Goal: Book appointment/travel/reservation

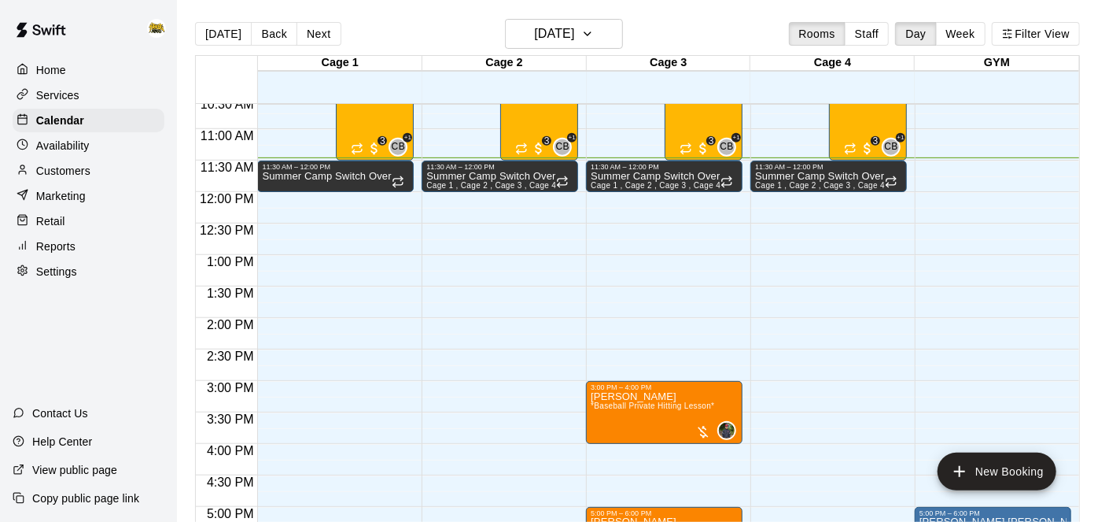
scroll to position [664, 0]
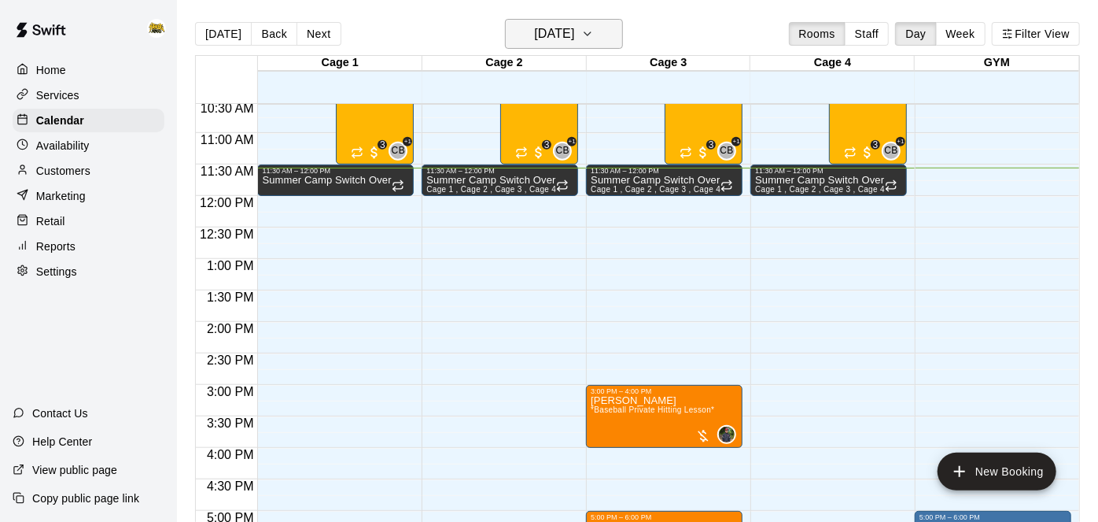
click at [574, 25] on h6 "[DATE]" at bounding box center [554, 34] width 40 height 22
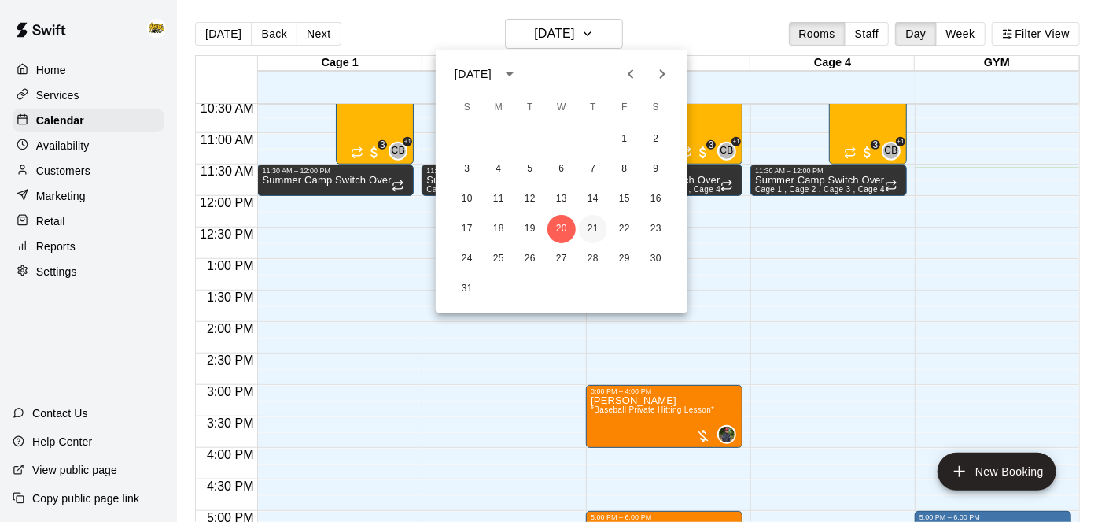
click at [594, 231] on button "21" at bounding box center [593, 229] width 28 height 28
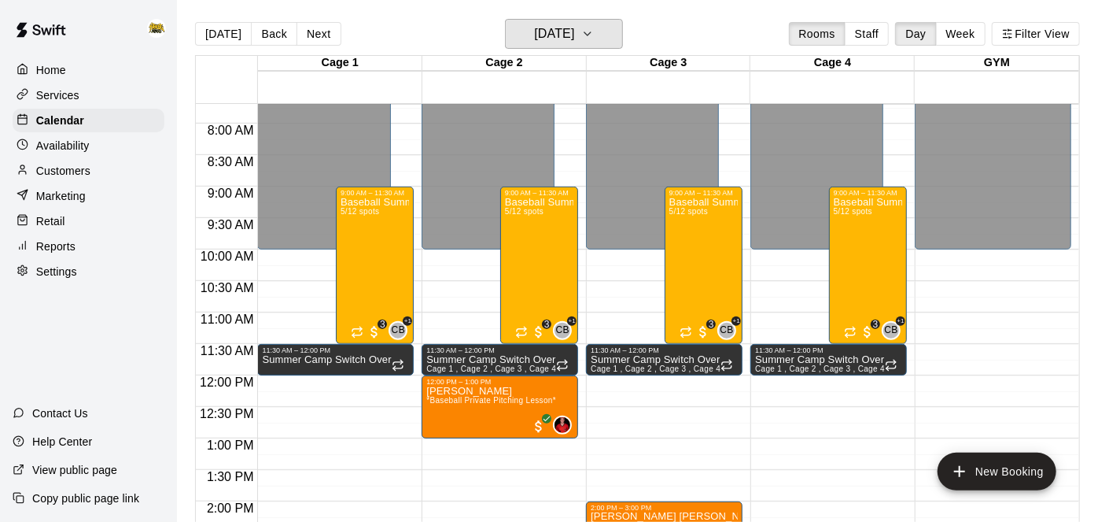
scroll to position [469, 0]
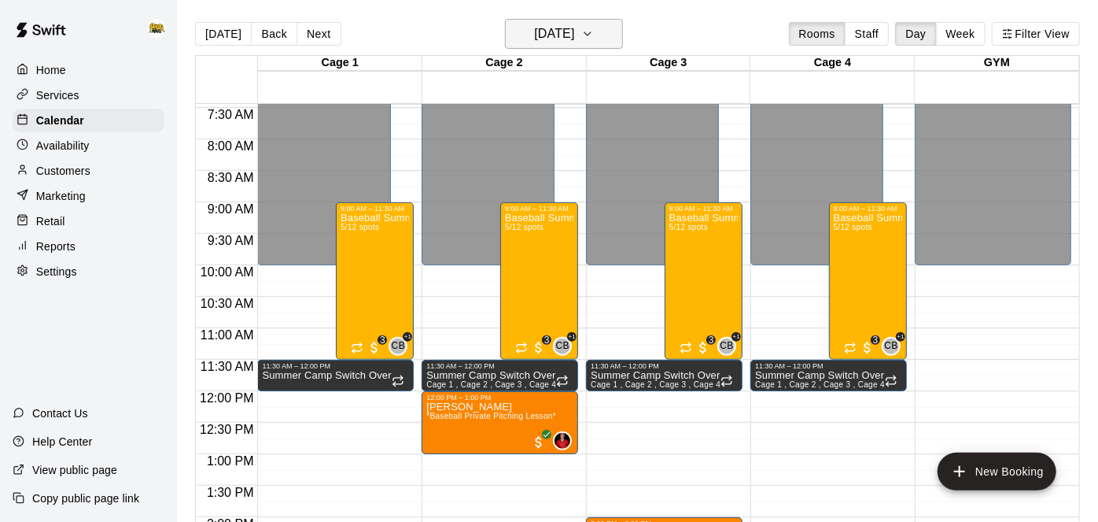
click at [599, 20] on button "Thursday Aug 21" at bounding box center [564, 34] width 118 height 30
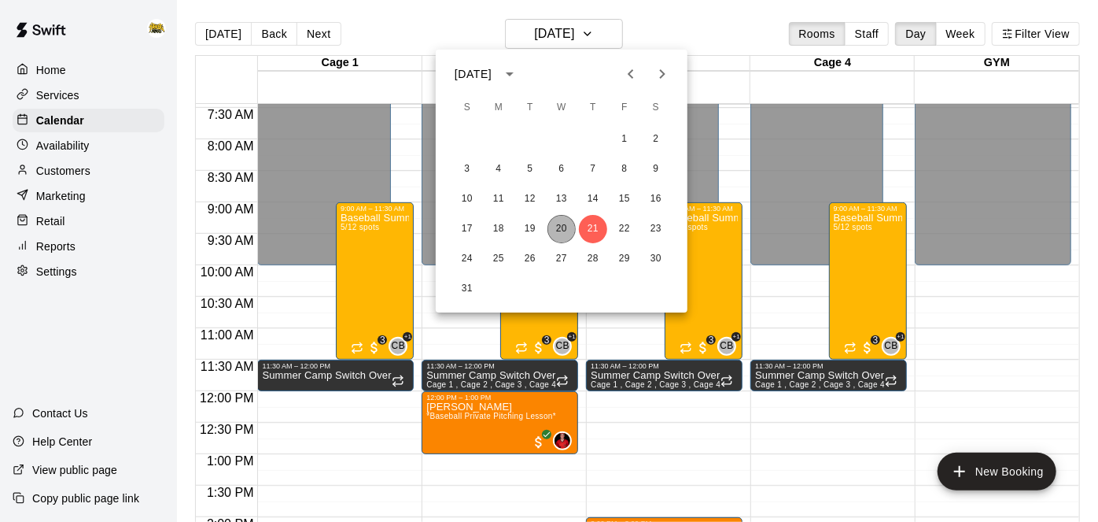
click at [564, 238] on button "20" at bounding box center [562, 229] width 28 height 28
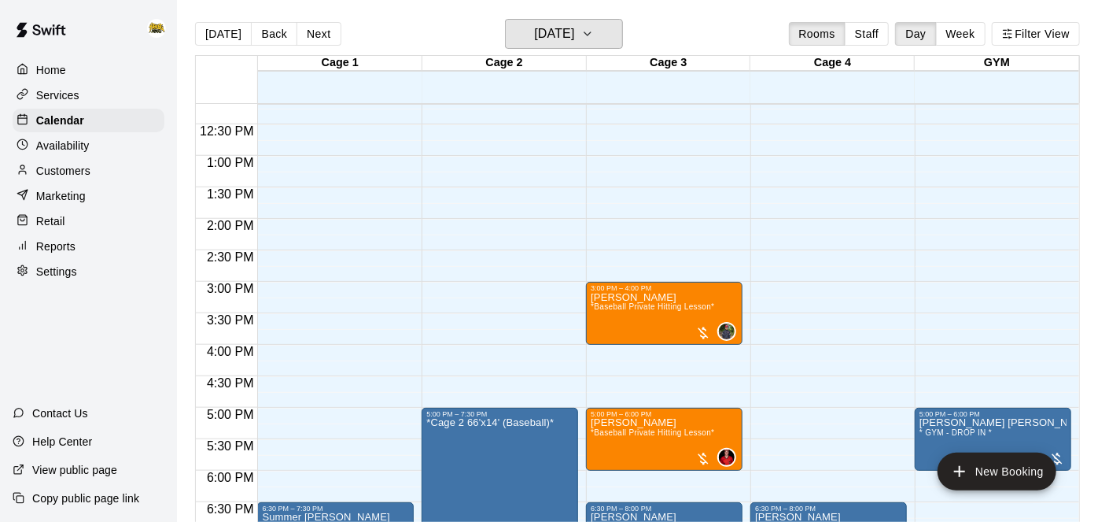
scroll to position [771, 0]
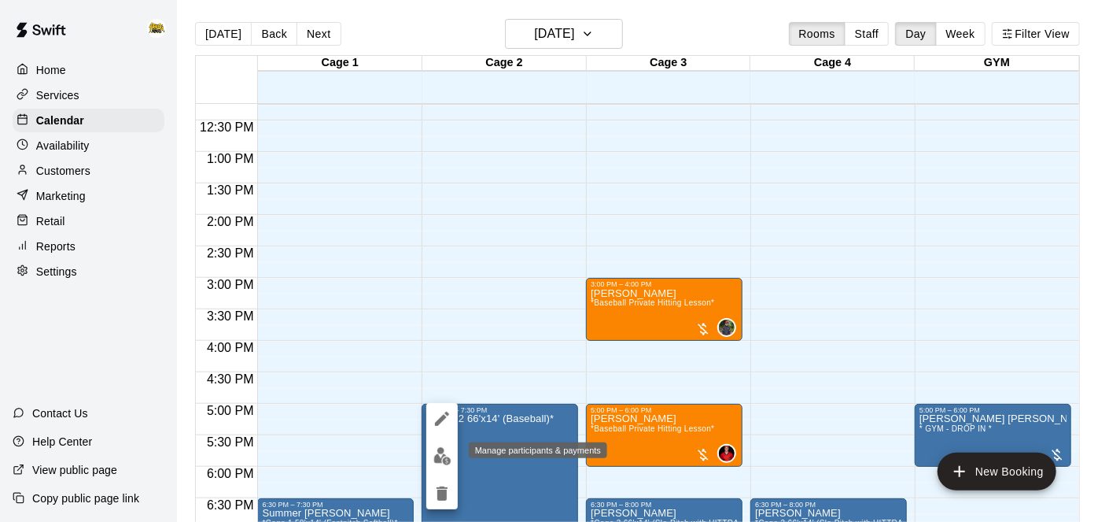
click at [438, 459] on img "edit" at bounding box center [443, 456] width 18 height 18
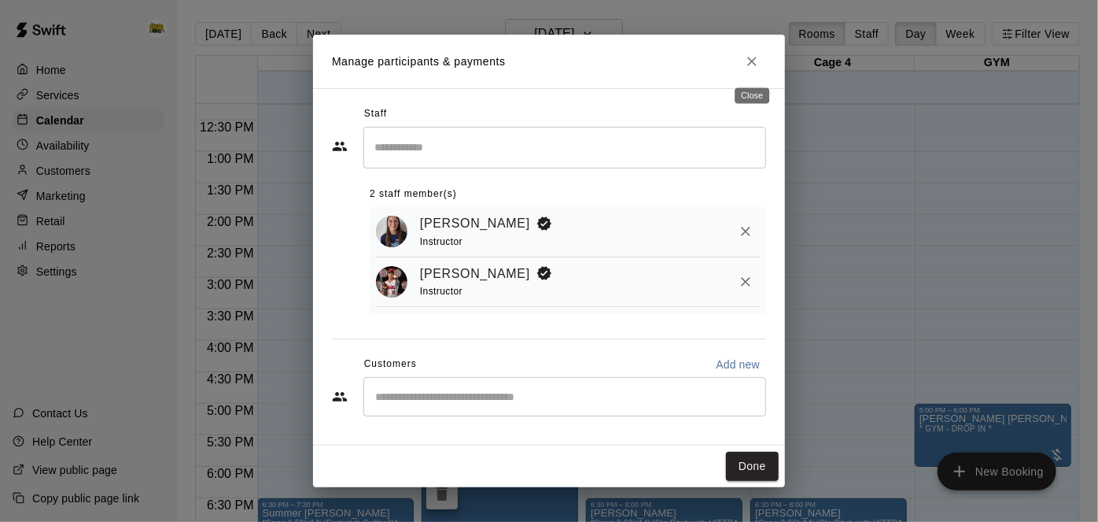
click at [761, 72] on button "Close" at bounding box center [752, 61] width 28 height 28
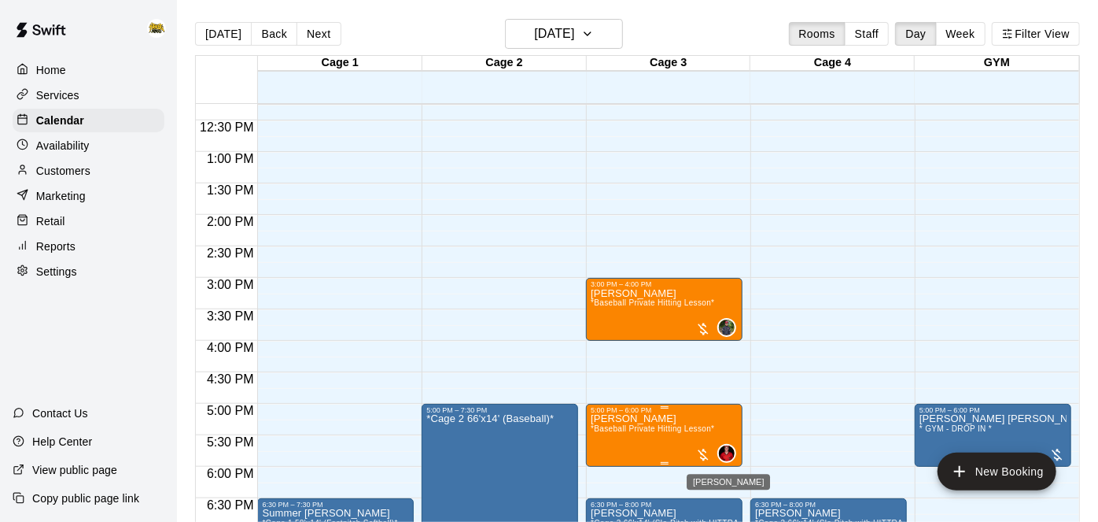
click at [731, 448] on img "Kayden Beauregard" at bounding box center [727, 453] width 16 height 16
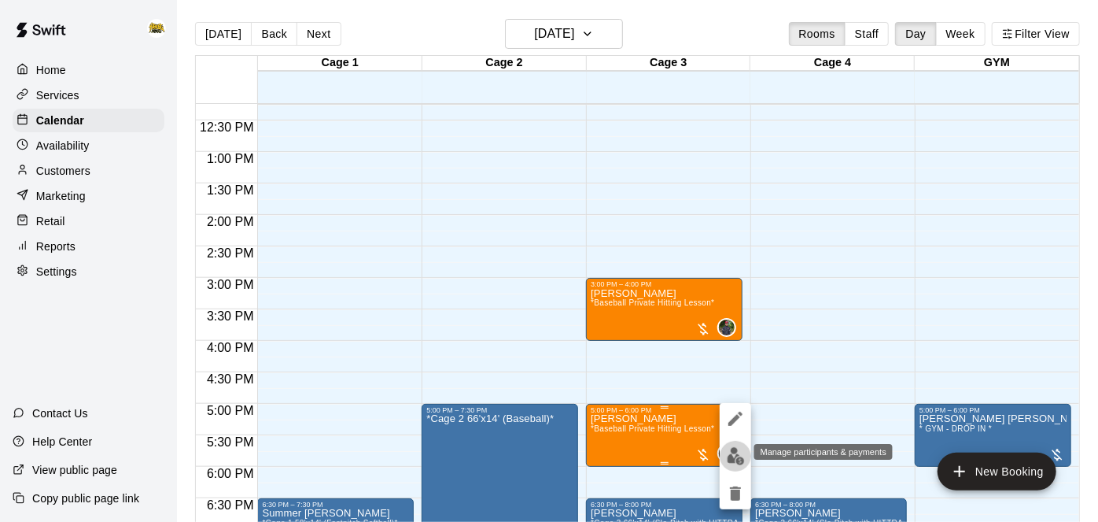
click at [731, 448] on img "edit" at bounding box center [736, 456] width 18 height 18
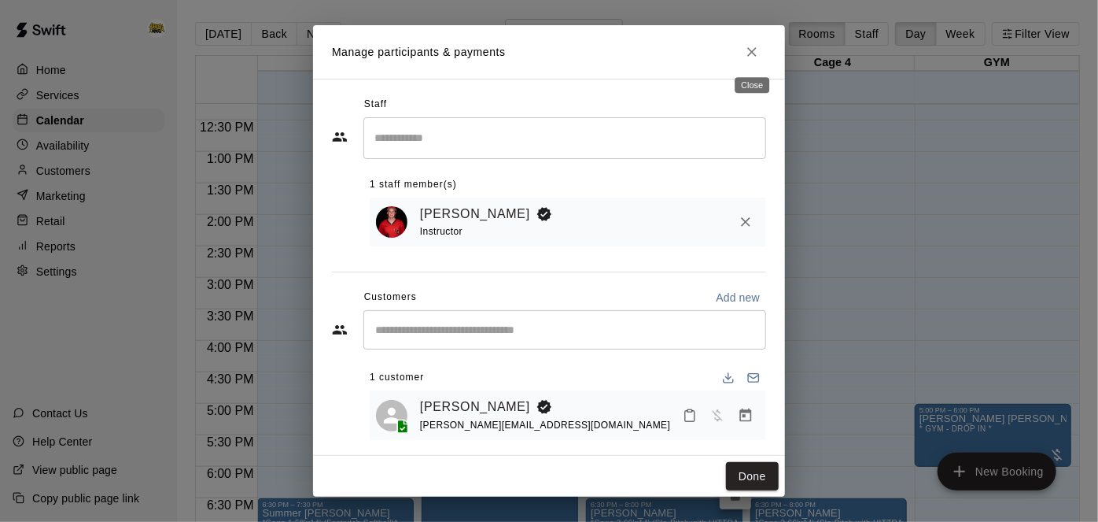
click at [759, 44] on icon "Close" at bounding box center [752, 52] width 16 height 16
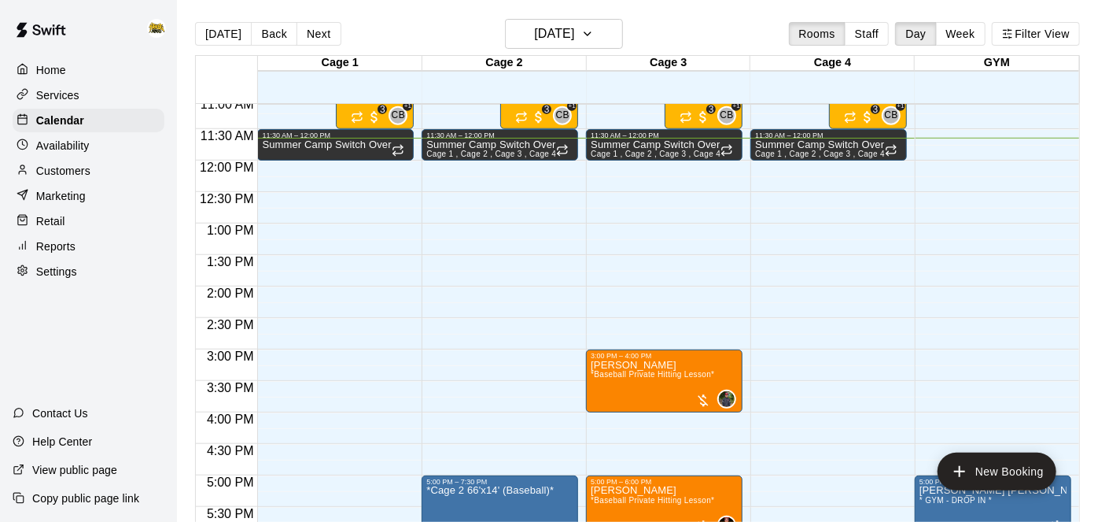
scroll to position [693, 0]
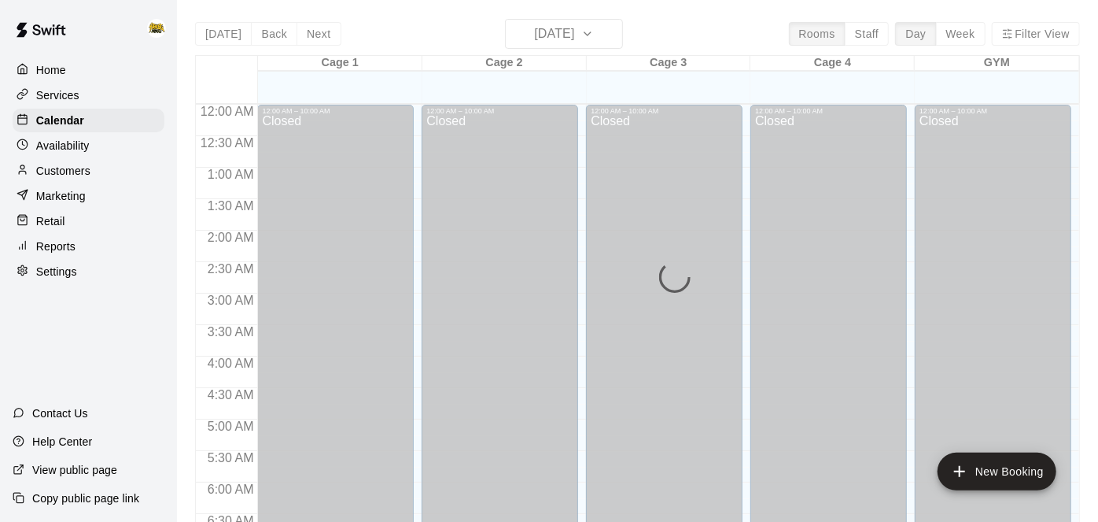
scroll to position [744, 0]
